Goal: Task Accomplishment & Management: Use online tool/utility

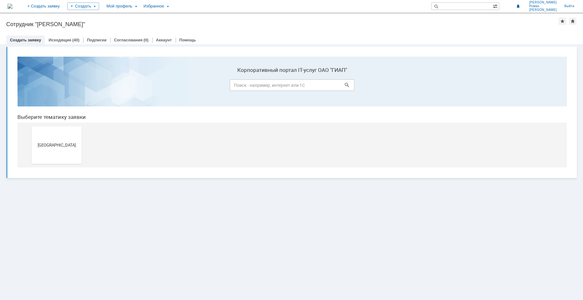
click at [55, 125] on div "[GEOGRAPHIC_DATA]" at bounding box center [293, 145] width 523 height 45
click at [54, 137] on button "[GEOGRAPHIC_DATA]" at bounding box center [57, 144] width 50 height 37
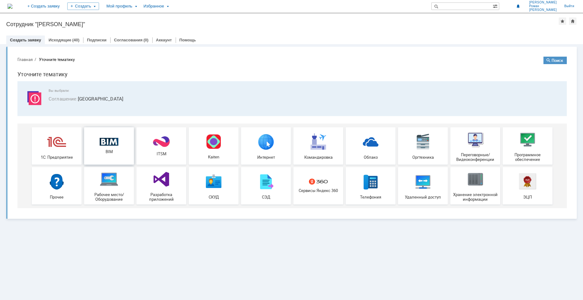
click at [106, 141] on img at bounding box center [109, 142] width 19 height 8
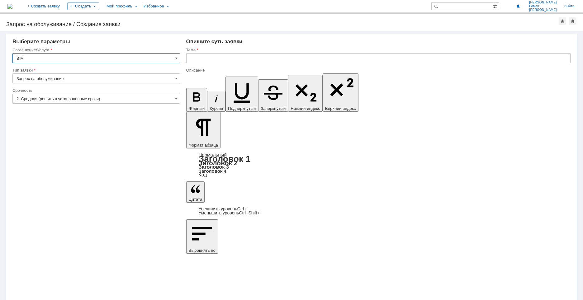
click at [218, 55] on input "text" at bounding box center [378, 58] width 384 height 10
type input "[PERSON_NAME]"
type input "УКЛ_Настройка вывода изометрических чертежей"
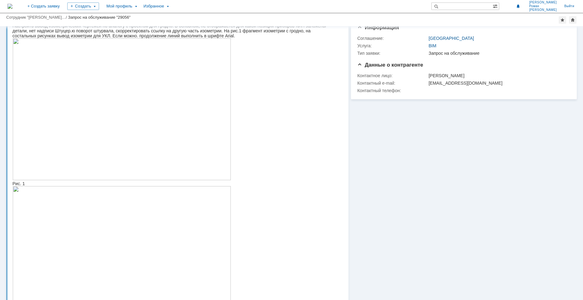
scroll to position [31, 0]
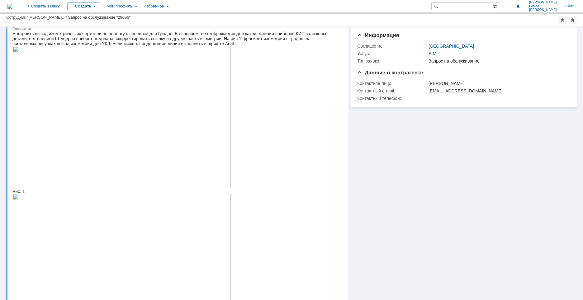
click at [166, 145] on img at bounding box center [121, 117] width 219 height 142
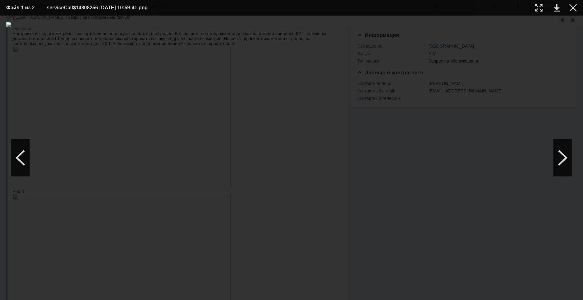
click at [530, 111] on div at bounding box center [291, 158] width 571 height 272
click at [41, 239] on div at bounding box center [291, 158] width 571 height 272
